Goal: Find contact information: Find contact information

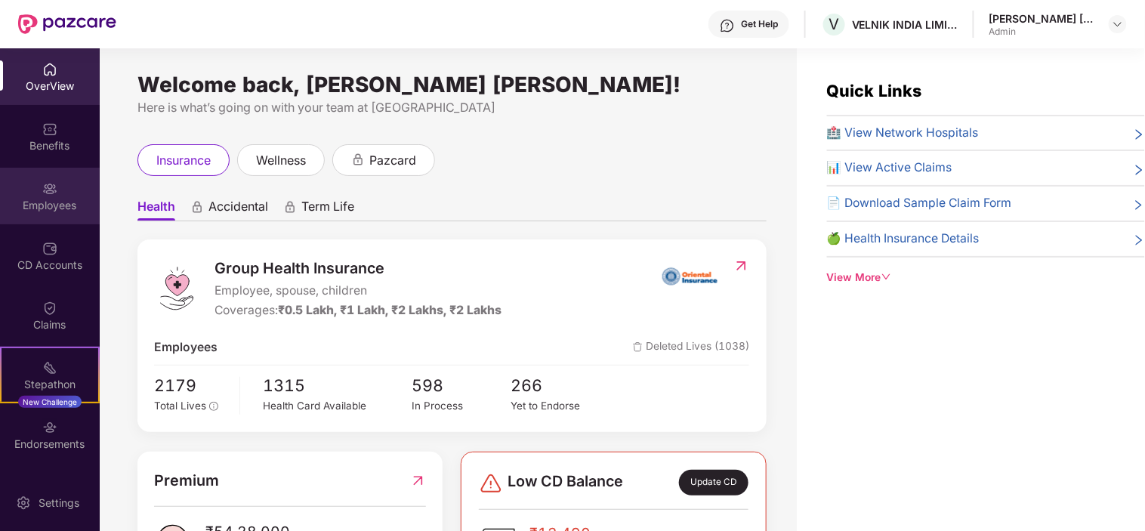
click at [60, 202] on div "Employees" at bounding box center [50, 205] width 100 height 15
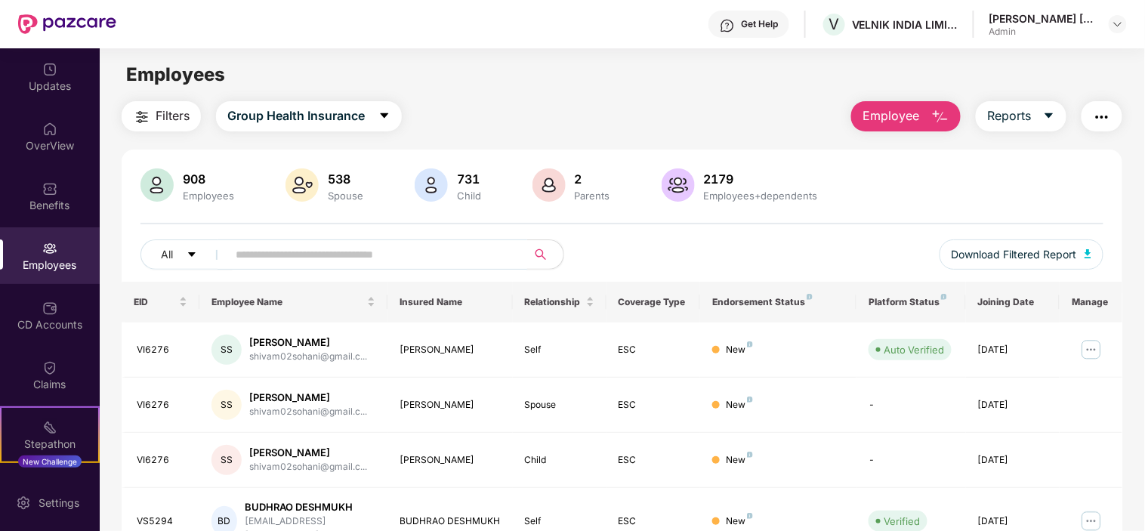
click at [311, 259] on input "text" at bounding box center [371, 254] width 271 height 23
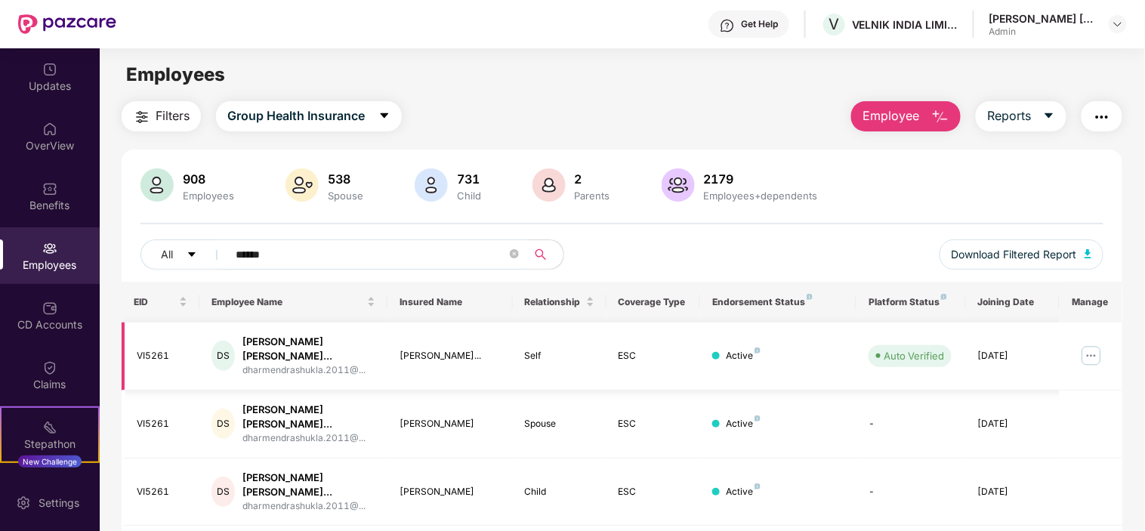
type input "******"
click at [1084, 355] on img at bounding box center [1091, 356] width 24 height 24
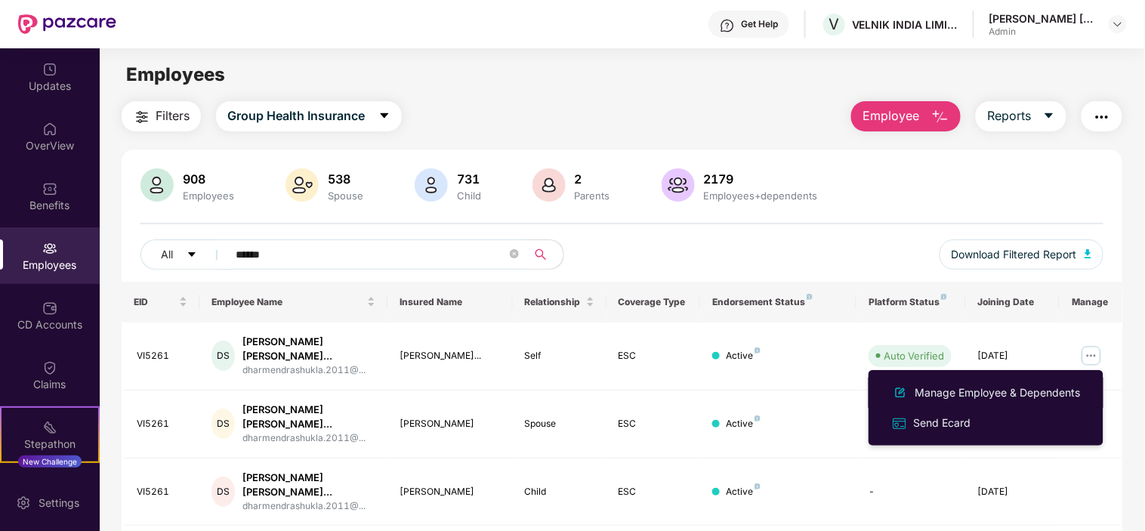
click at [982, 390] on div "Manage Employee & Dependents" at bounding box center [997, 392] width 171 height 17
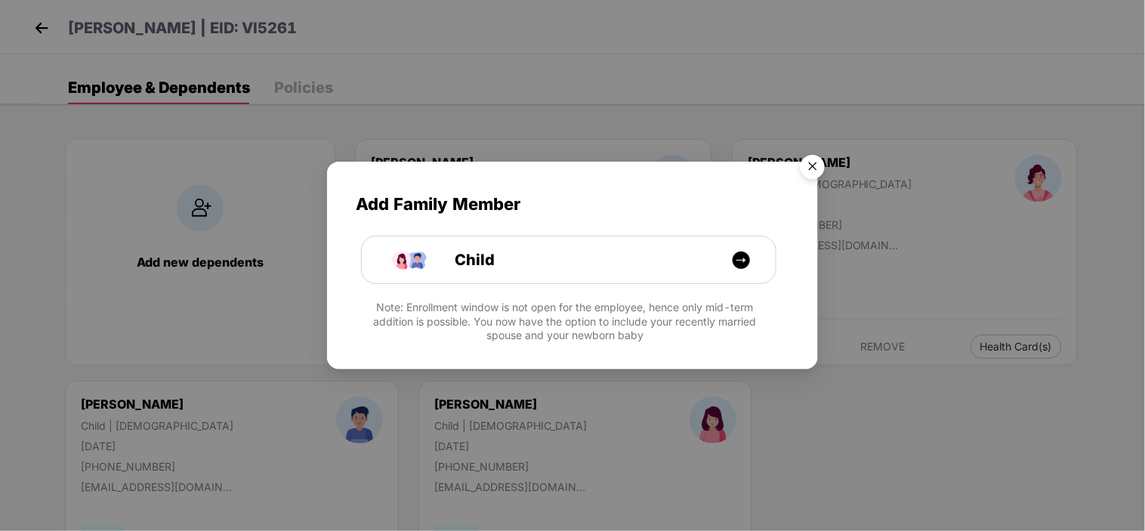
click at [816, 162] on img "Close" at bounding box center [812, 169] width 42 height 42
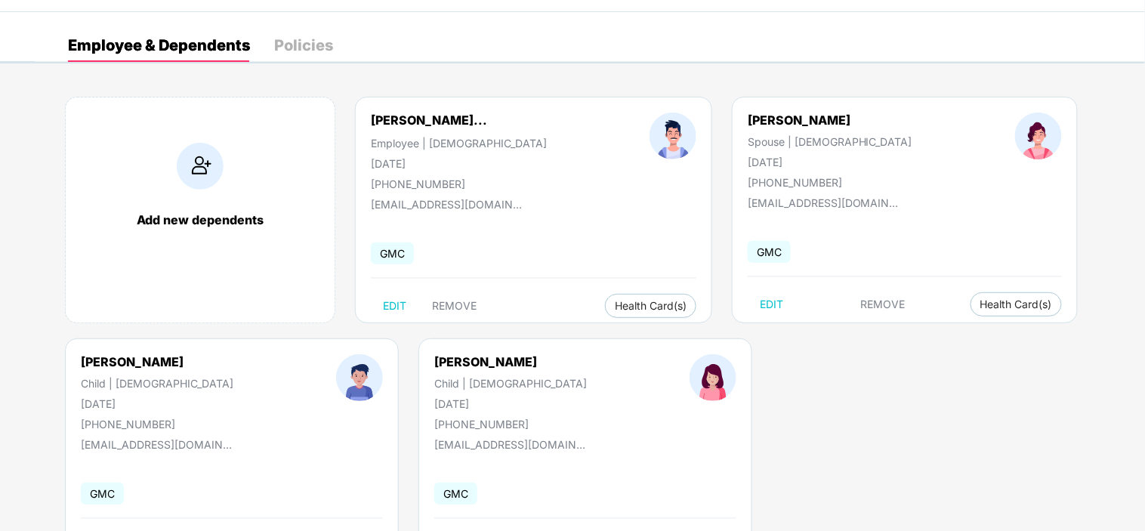
scroll to position [114, 0]
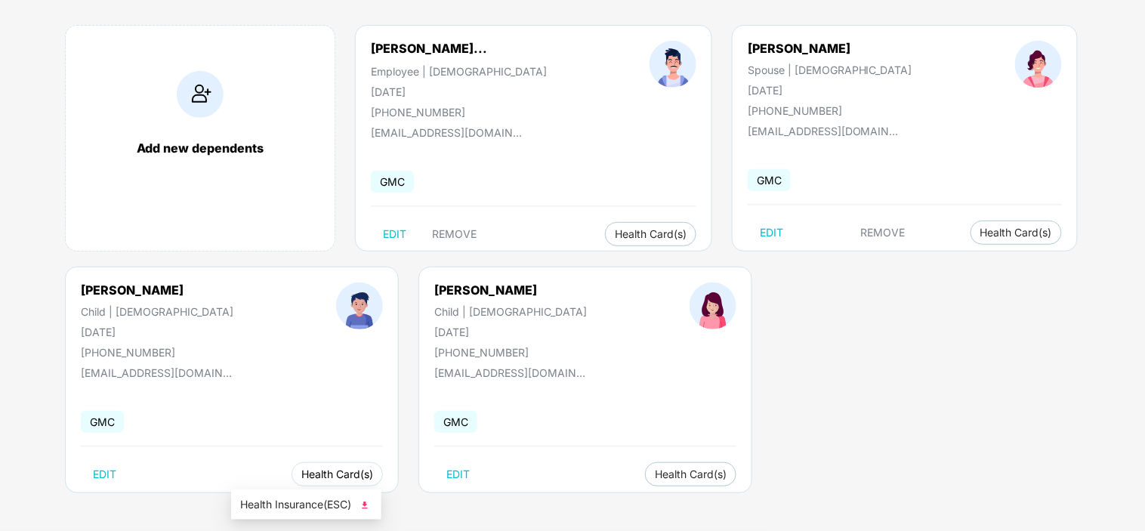
click at [301, 472] on span "Health Card(s)" at bounding box center [337, 475] width 72 height 8
click at [282, 502] on span "Health Insurance(ESC)" at bounding box center [306, 504] width 132 height 17
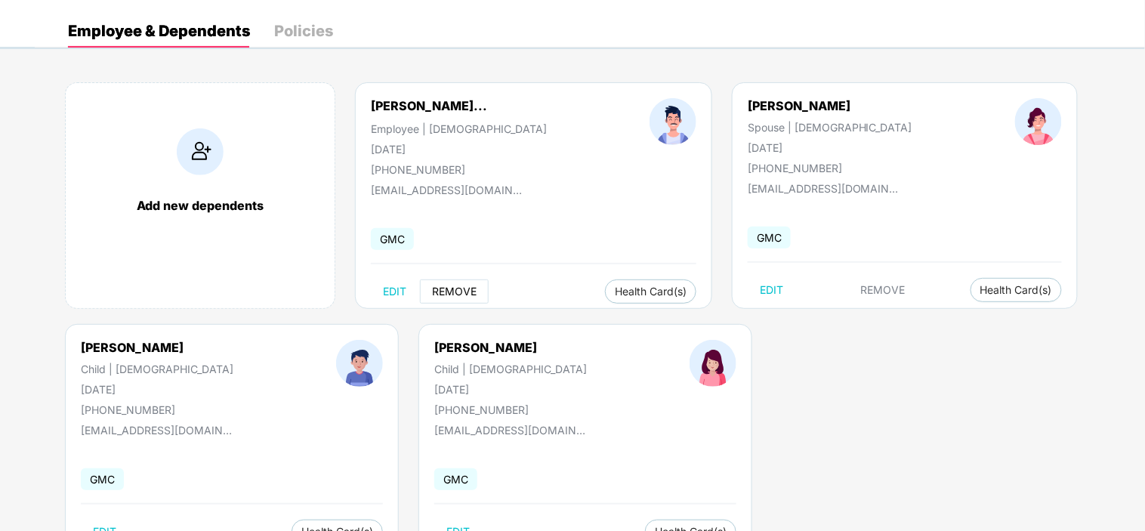
scroll to position [0, 0]
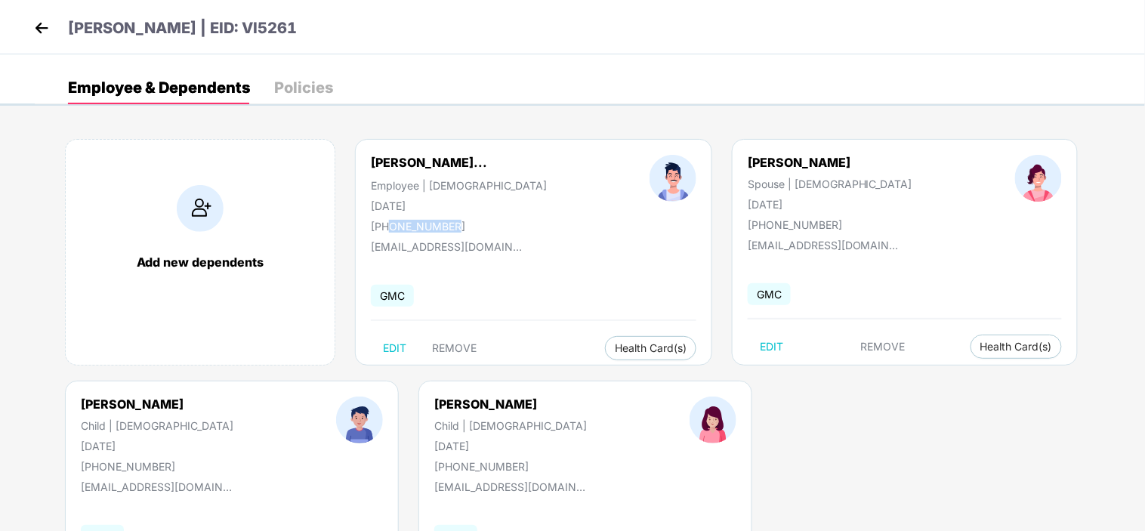
drag, startPoint x: 387, startPoint y: 225, endPoint x: 467, endPoint y: 225, distance: 79.3
click at [467, 225] on div "[PHONE_NUMBER]" at bounding box center [459, 226] width 176 height 13
copy div "7000842474"
